Goal: Answer question/provide support

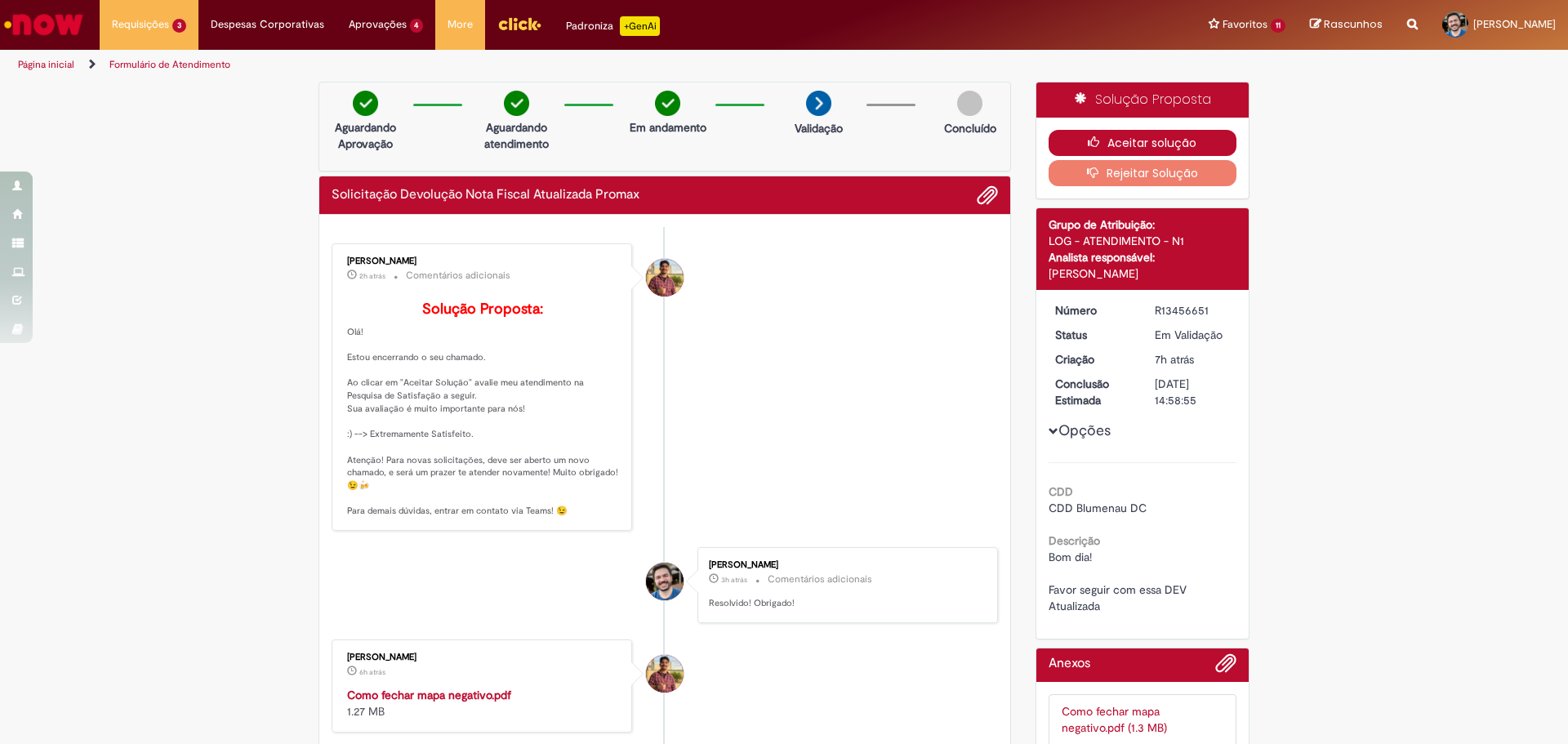
click at [1131, 140] on button "Aceitar solução" at bounding box center [1143, 143] width 189 height 26
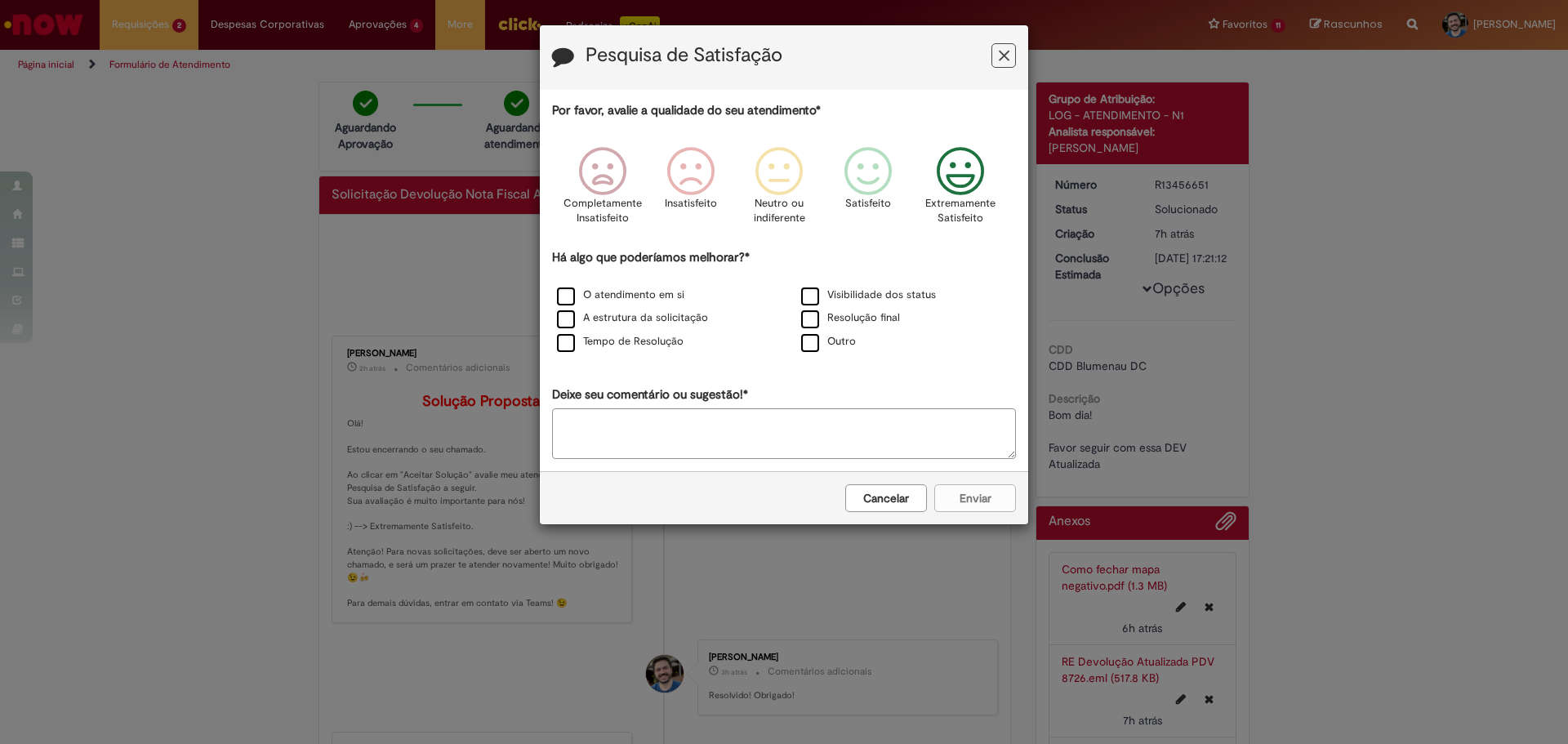
click at [985, 180] on icon "Feedback" at bounding box center [960, 171] width 61 height 49
click at [850, 324] on label "Resolução final" at bounding box center [851, 318] width 99 height 16
click at [637, 338] on label "Tempo de Resolução" at bounding box center [620, 341] width 126 height 16
click at [992, 496] on button "Enviar" at bounding box center [974, 498] width 81 height 28
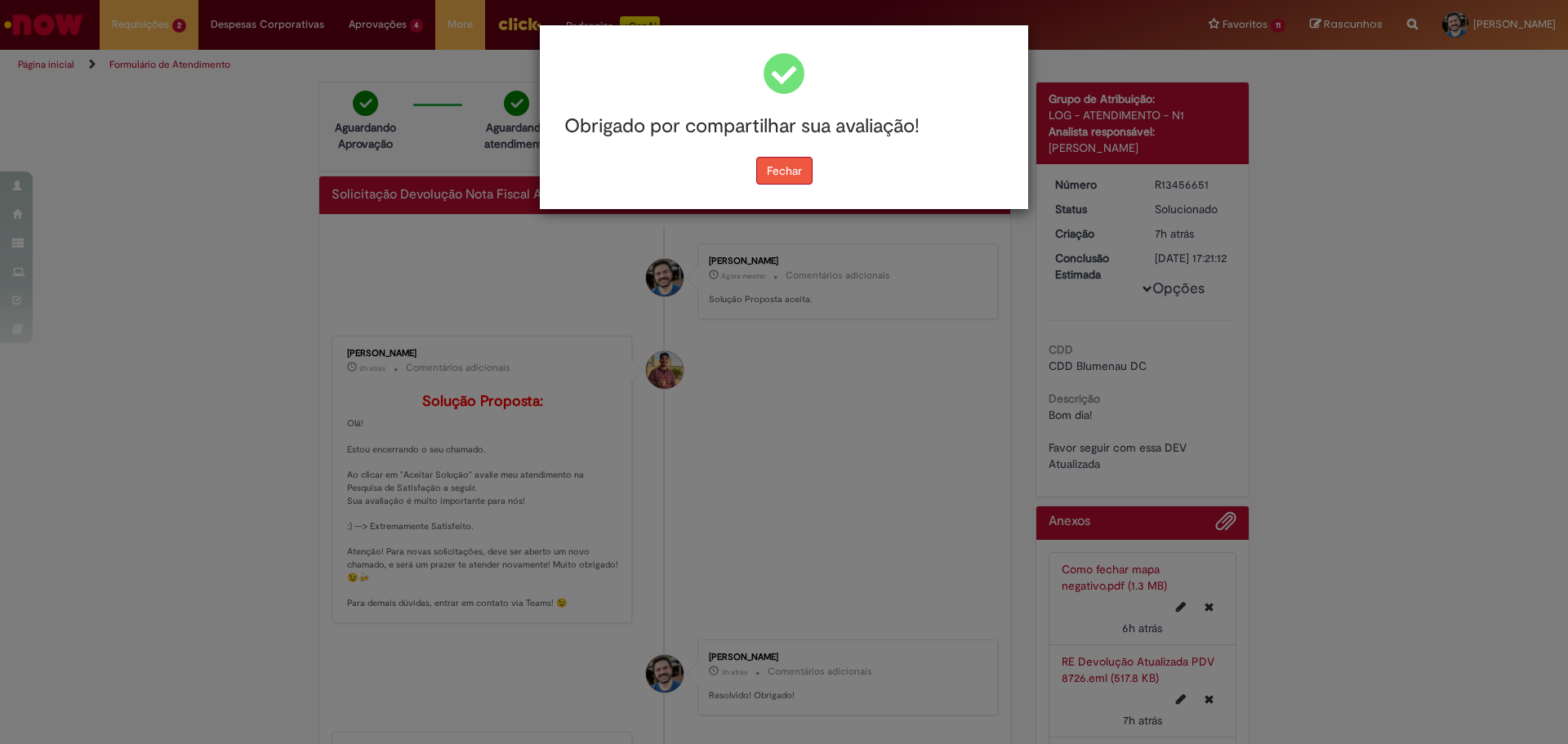
click at [770, 183] on button "Fechar" at bounding box center [784, 171] width 56 height 28
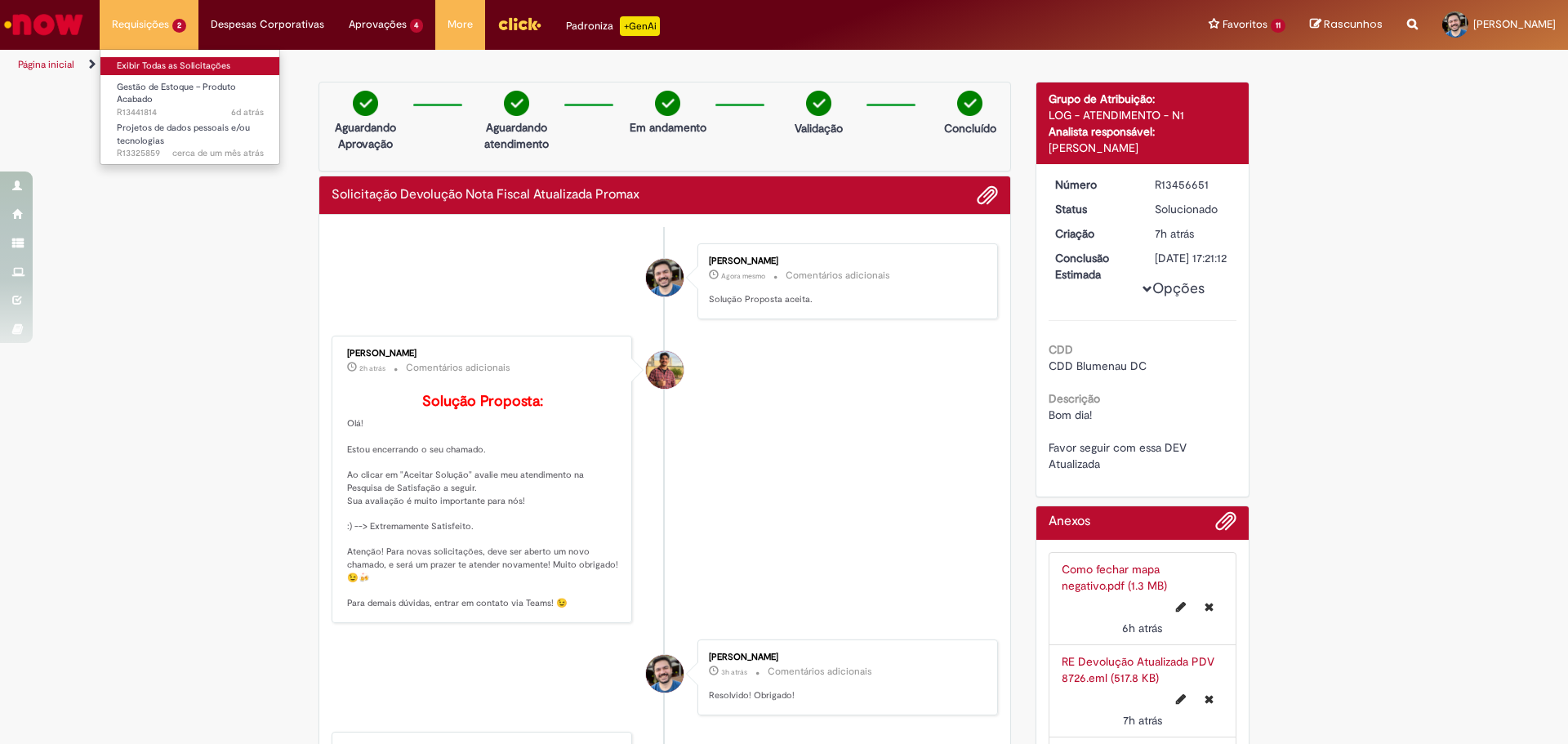
click at [160, 64] on link "Exibir Todas as Solicitações" at bounding box center [190, 65] width 180 height 18
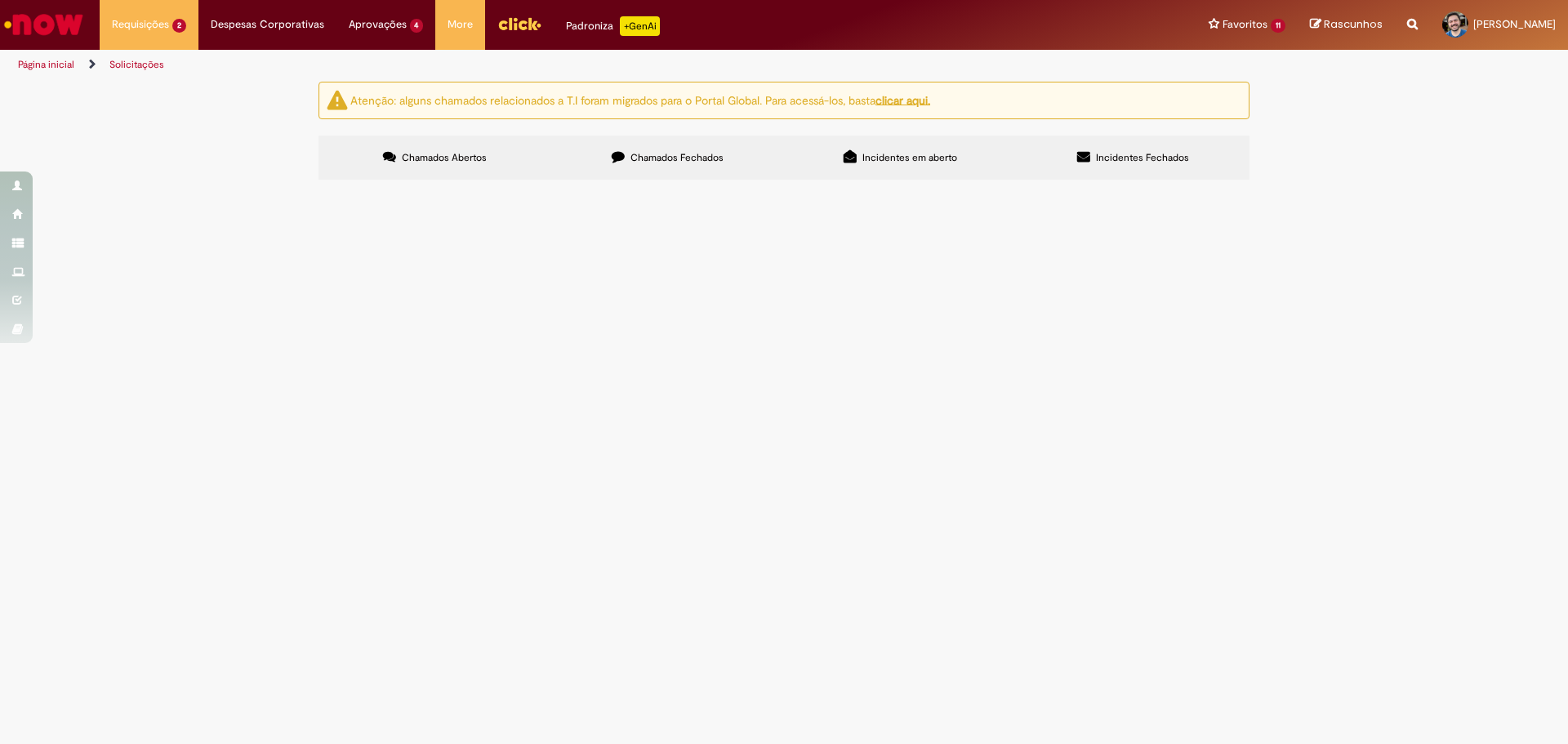
click at [0, 0] on span "Gestão de Estoque – Produto Acabado" at bounding box center [0, 0] width 0 height 0
click at [0, 0] on span "Bom dia! Favor seguir com esses ajustes de retirada saldo [DATE] por favor! Sem…" at bounding box center [0, 0] width 0 height 0
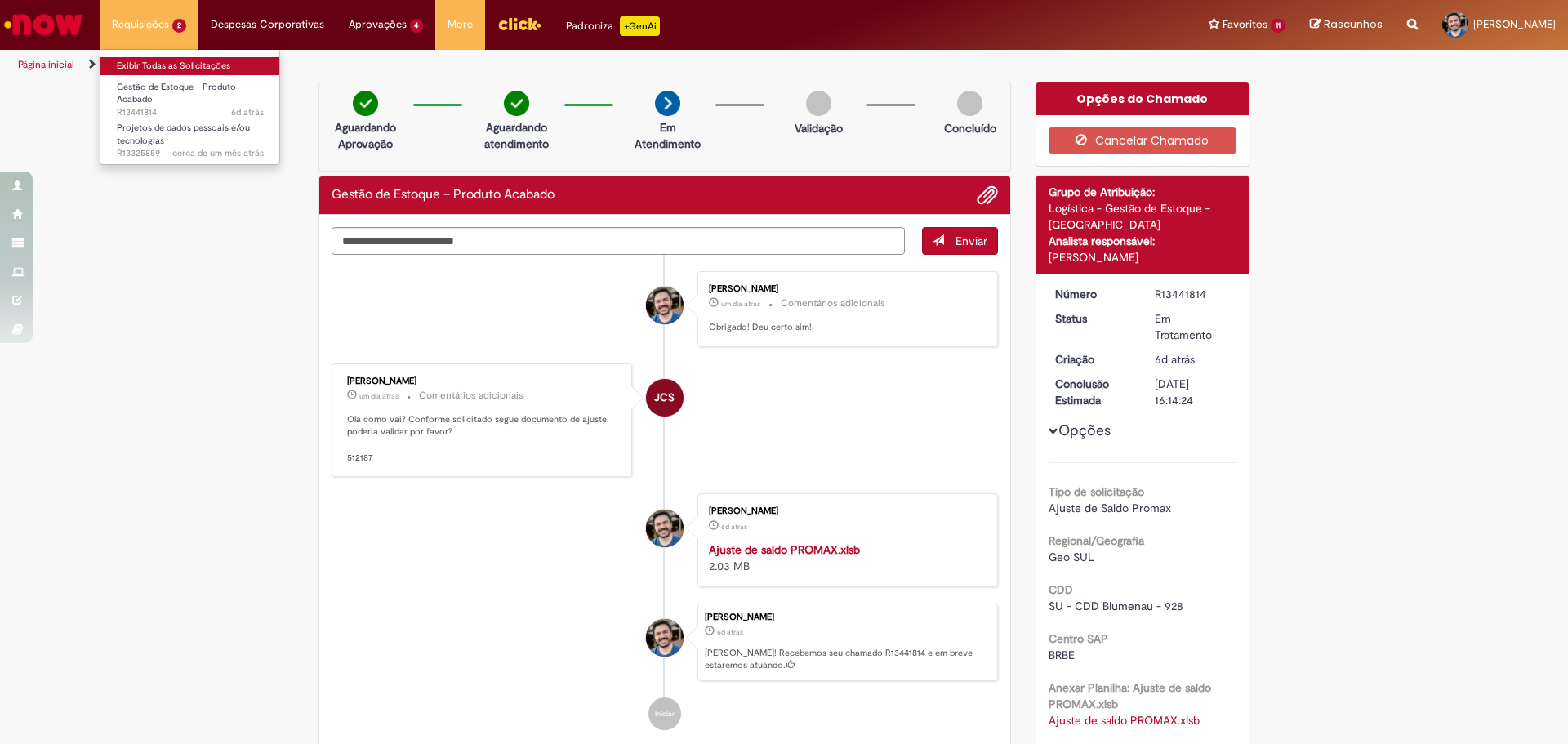
click at [146, 62] on link "Exibir Todas as Solicitações" at bounding box center [190, 65] width 180 height 18
